Goal: Task Accomplishment & Management: Use online tool/utility

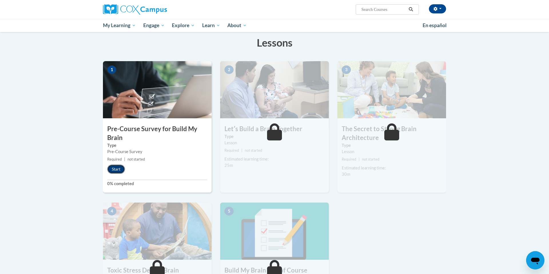
click at [119, 169] on button "Start" at bounding box center [116, 169] width 18 height 9
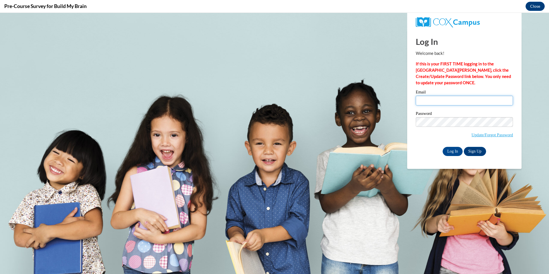
type input "[EMAIL_ADDRESS][DOMAIN_NAME]"
click at [493, 104] on input "[EMAIL_ADDRESS][DOMAIN_NAME]" at bounding box center [464, 101] width 97 height 10
click at [452, 152] on input "Log In" at bounding box center [453, 151] width 20 height 9
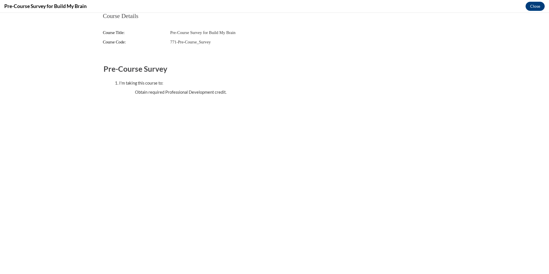
click at [156, 96] on fieldset "Pre-Course Survey I'm taking this course to: Obtain required Professional Devel…" at bounding box center [275, 78] width 342 height 40
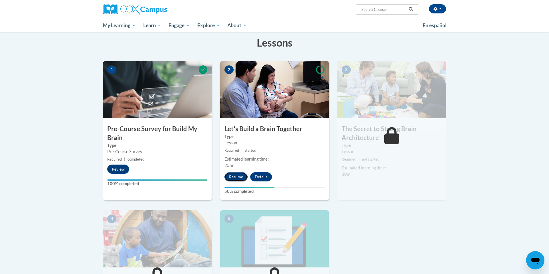
click at [239, 179] on button "Resume" at bounding box center [235, 176] width 23 height 9
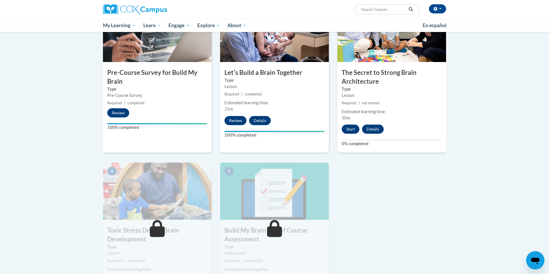
scroll to position [148, 0]
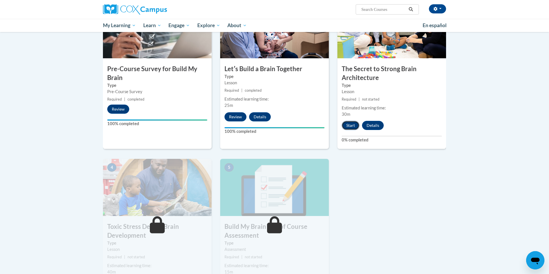
click at [350, 128] on button "Start" at bounding box center [351, 125] width 18 height 9
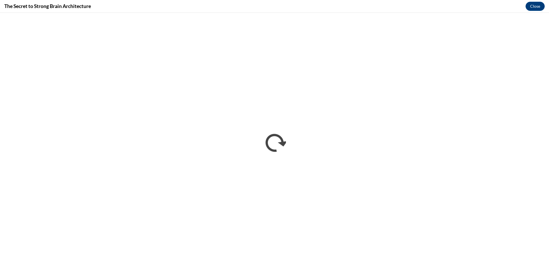
scroll to position [0, 0]
